Goal: Find contact information: Find contact information

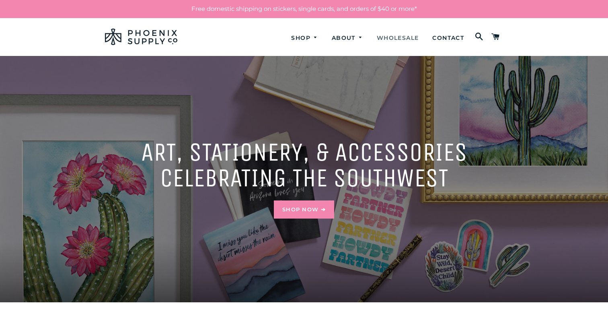
click at [394, 35] on link "Wholesale" at bounding box center [398, 37] width 54 height 21
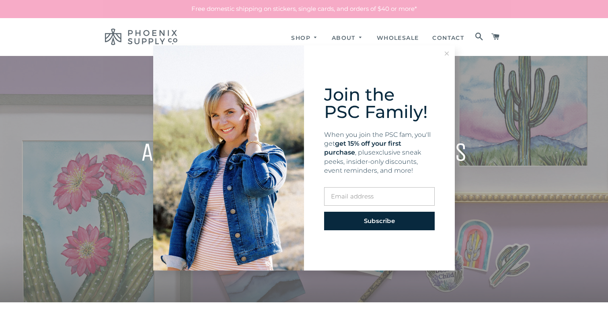
click at [448, 53] on icon at bounding box center [447, 53] width 4 height 4
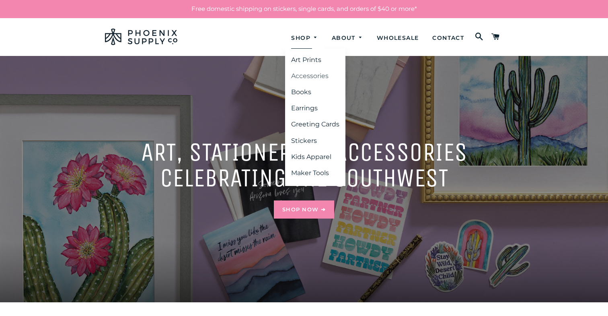
click at [302, 79] on link "Accessories" at bounding box center [315, 76] width 60 height 14
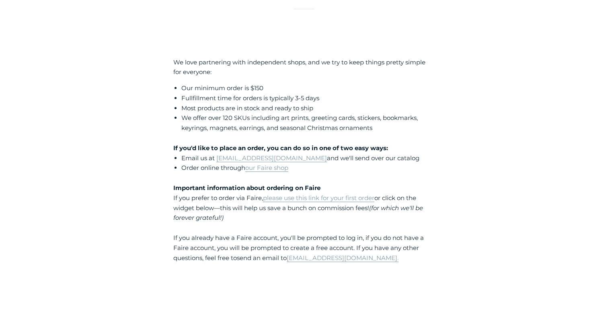
scroll to position [93, 0]
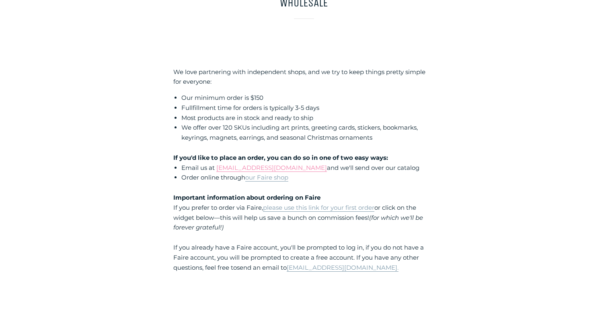
click at [268, 170] on link "[EMAIL_ADDRESS][DOMAIN_NAME]" at bounding box center [271, 168] width 111 height 8
drag, startPoint x: 215, startPoint y: 166, endPoint x: 305, endPoint y: 164, distance: 90.5
click at [305, 164] on span "Email us at [EMAIL_ADDRESS][DOMAIN_NAME] and we'll send over our catalog" at bounding box center [300, 168] width 238 height 8
copy span "[EMAIL_ADDRESS][DOMAIN_NAME]"
click at [262, 178] on link "our Faire shop" at bounding box center [266, 177] width 43 height 8
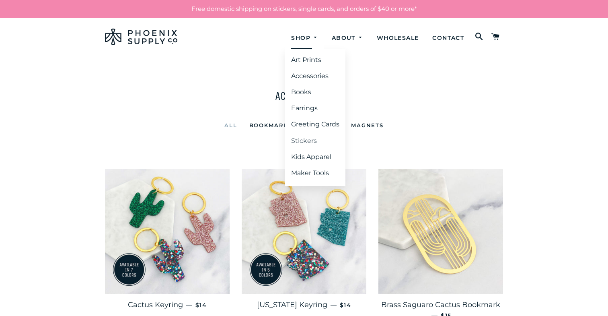
click at [298, 141] on link "Stickers" at bounding box center [315, 140] width 60 height 14
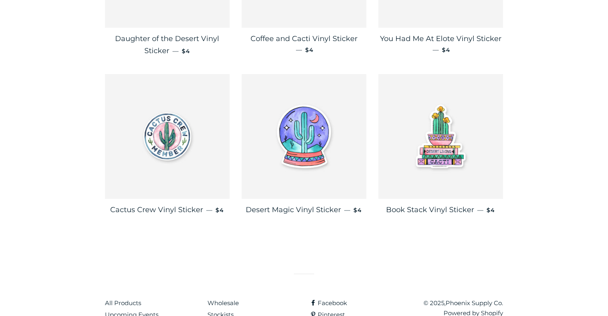
scroll to position [1328, 0]
